Goal: Find specific page/section: Find specific page/section

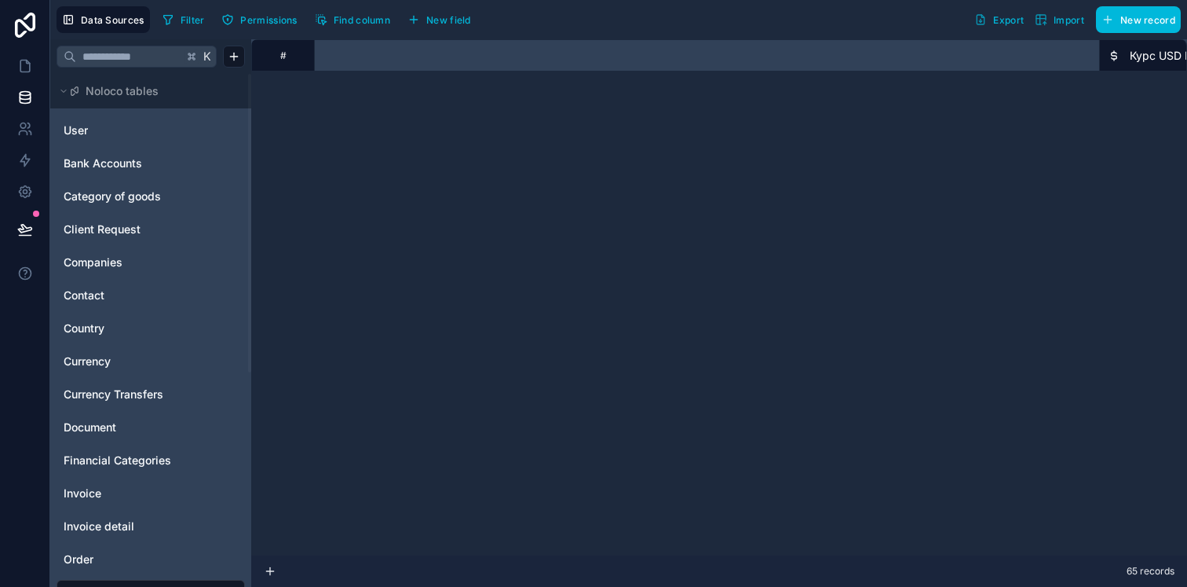
scroll to position [979, 1114]
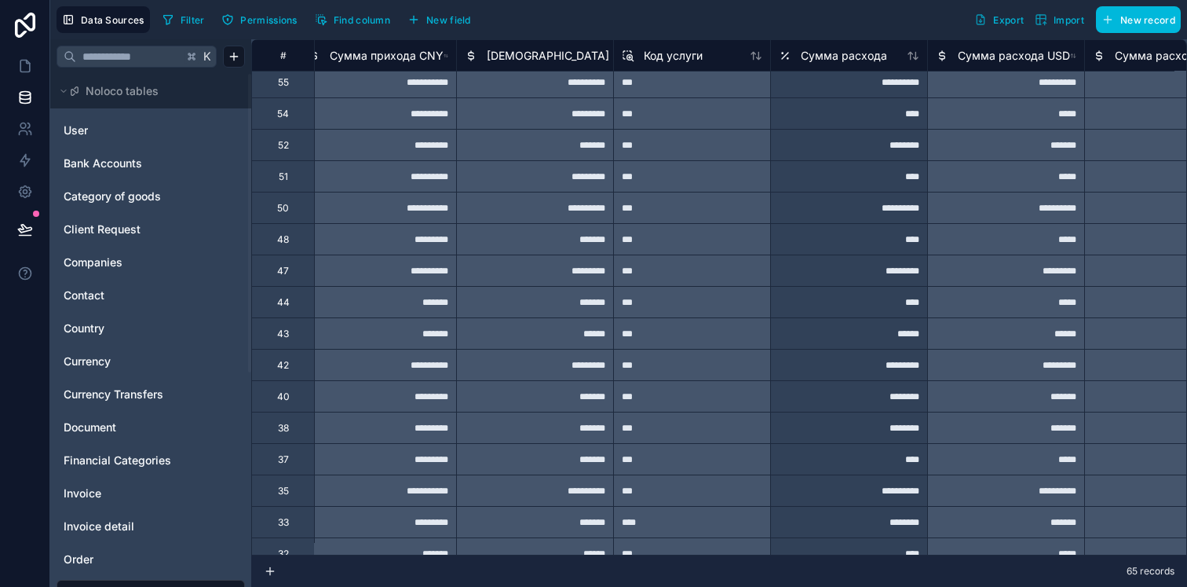
click at [158, 139] on div "User" at bounding box center [151, 130] width 188 height 25
